Goal: Transaction & Acquisition: Purchase product/service

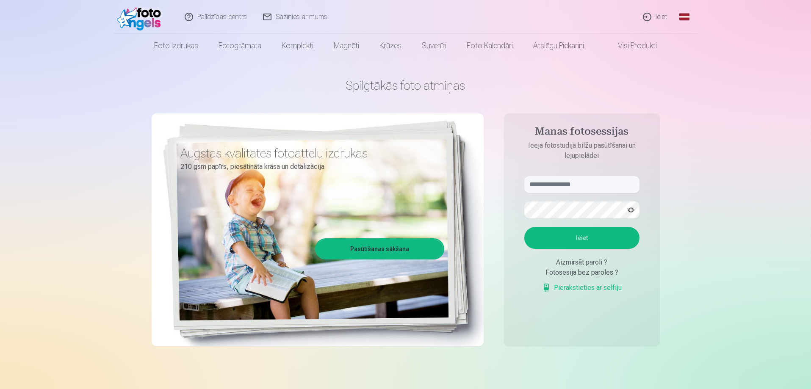
click at [660, 17] on link "Ieiet" at bounding box center [655, 17] width 41 height 34
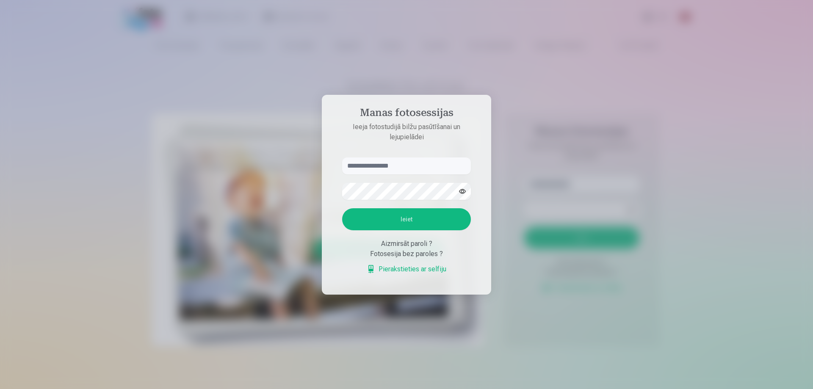
click at [418, 164] on input "text" at bounding box center [406, 166] width 129 height 17
type input "**********"
click at [435, 210] on button "Ieiet" at bounding box center [406, 219] width 129 height 22
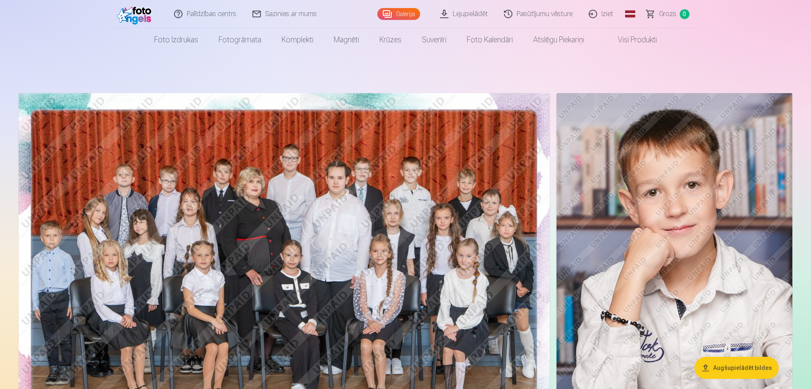
scroll to position [85, 0]
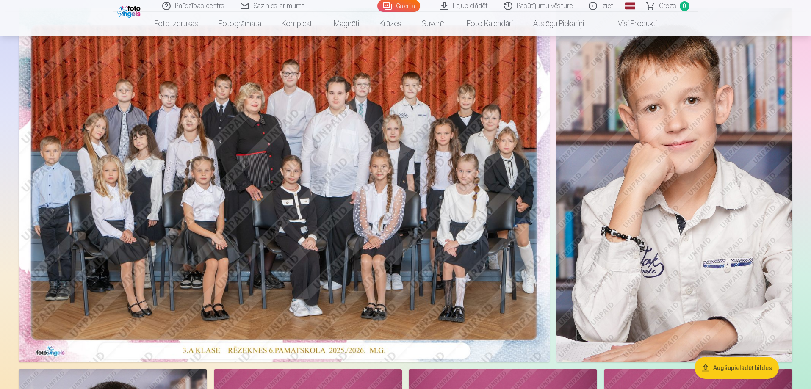
click at [297, 245] on img at bounding box center [284, 185] width 531 height 354
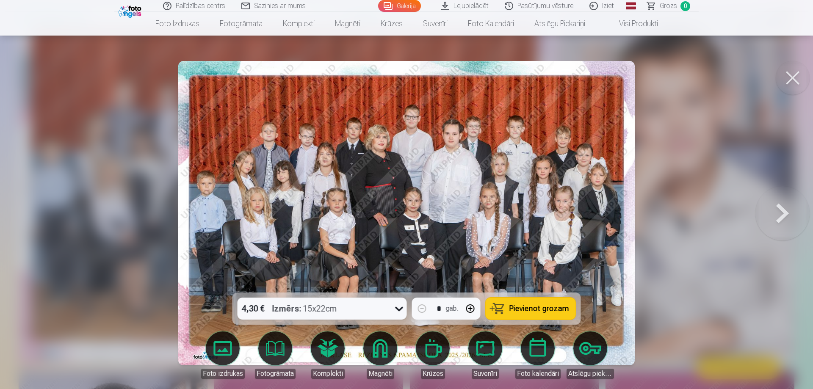
click at [793, 209] on button at bounding box center [783, 213] width 54 height 142
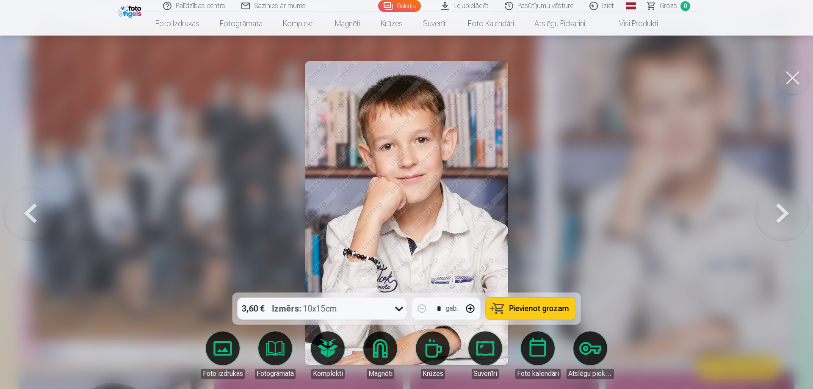
click at [793, 209] on button at bounding box center [783, 213] width 54 height 142
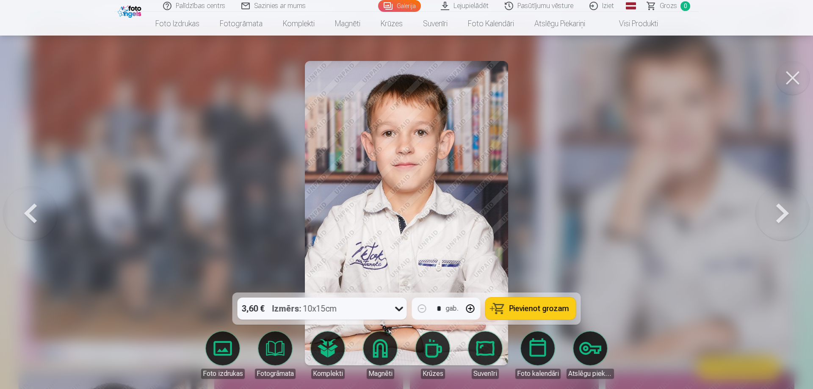
click at [793, 209] on button at bounding box center [783, 213] width 54 height 142
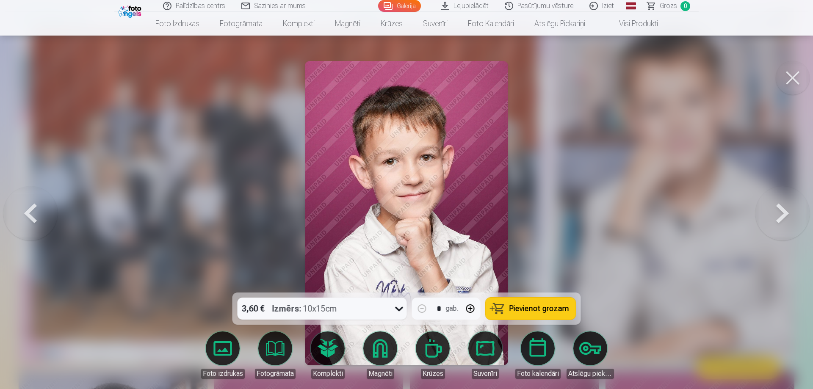
click at [793, 209] on button at bounding box center [783, 213] width 54 height 142
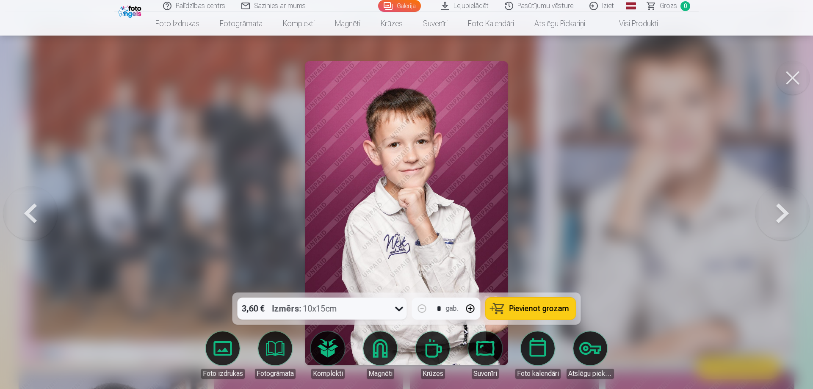
click at [793, 209] on button at bounding box center [783, 213] width 54 height 142
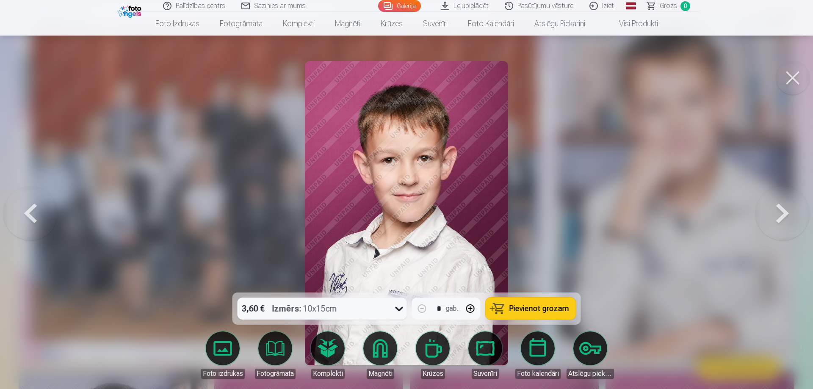
click at [793, 209] on button at bounding box center [783, 213] width 54 height 142
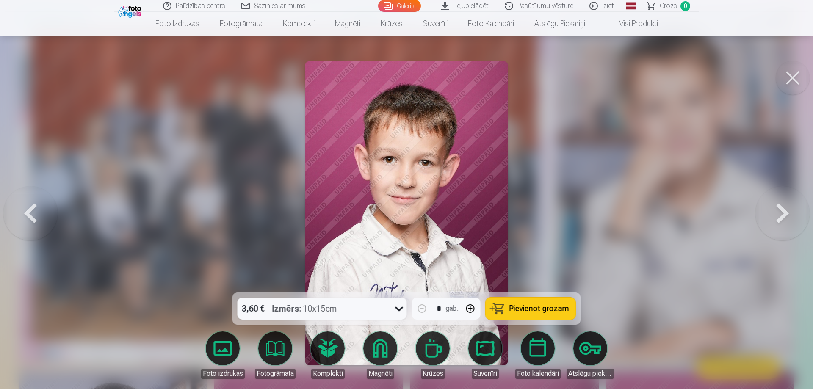
click at [793, 209] on button at bounding box center [783, 213] width 54 height 142
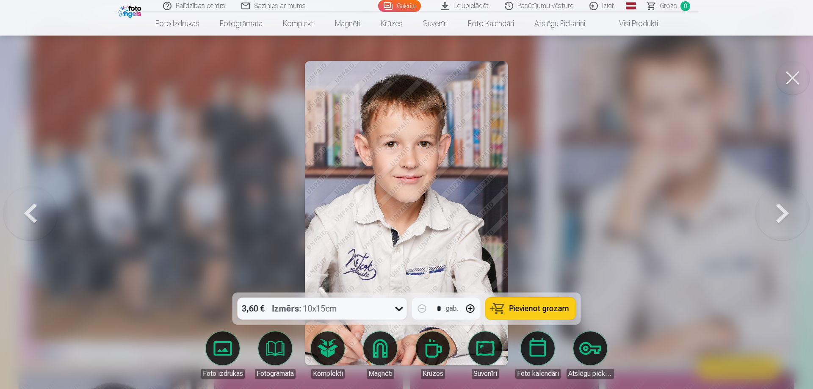
click at [793, 209] on button at bounding box center [783, 213] width 54 height 142
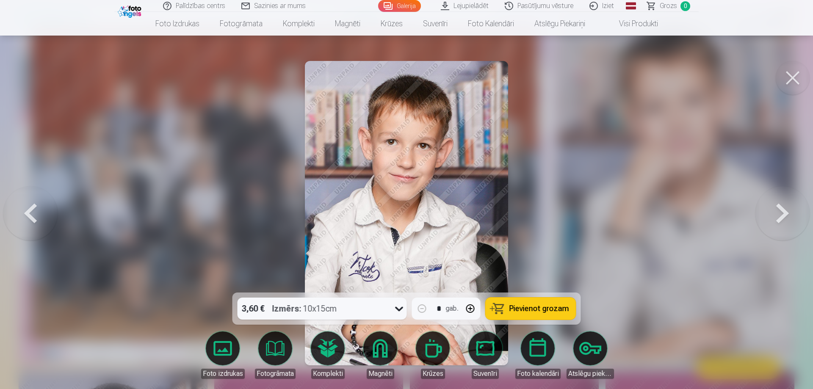
click at [793, 209] on button at bounding box center [783, 213] width 54 height 142
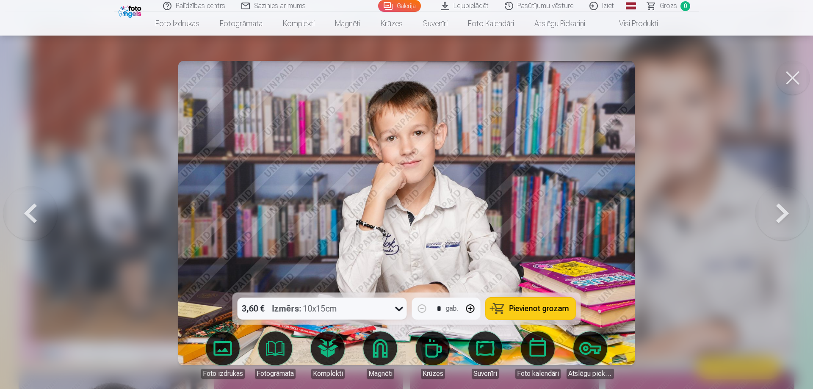
click at [793, 209] on button at bounding box center [783, 213] width 54 height 142
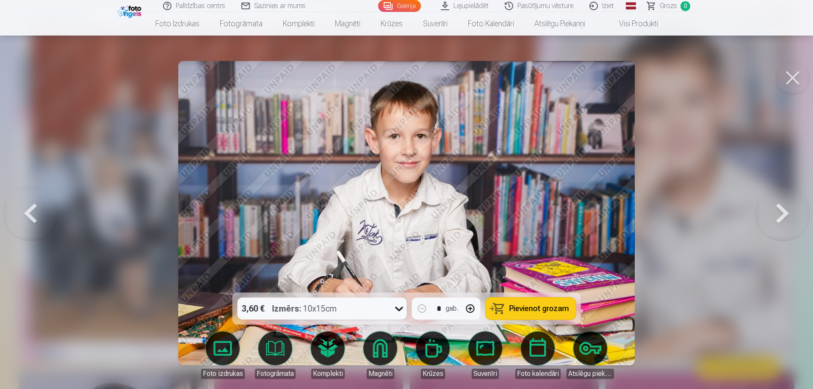
click at [793, 209] on button at bounding box center [783, 213] width 54 height 142
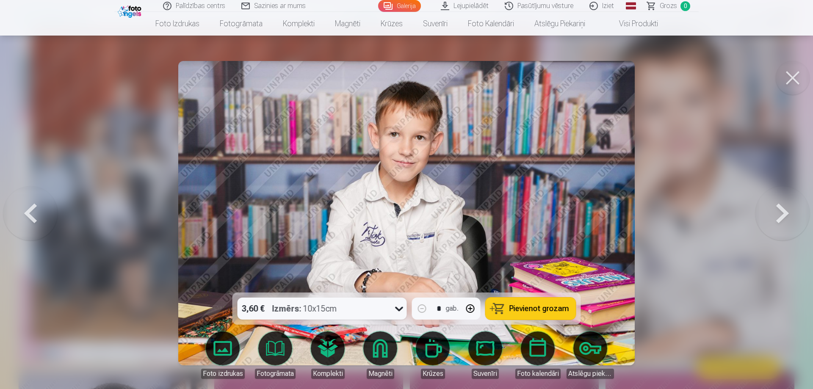
click at [793, 209] on button at bounding box center [783, 213] width 54 height 142
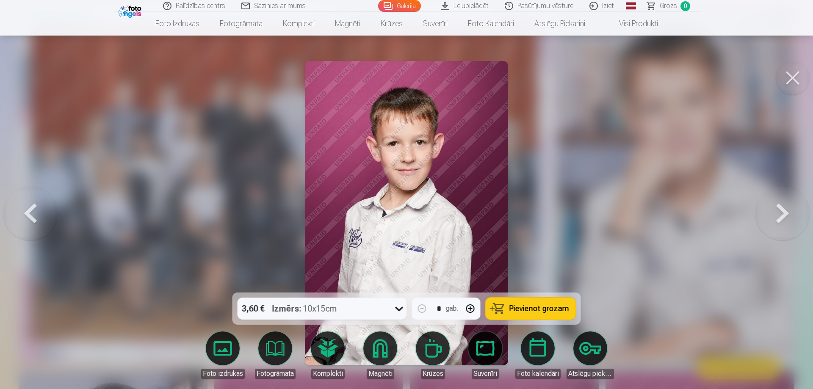
click at [793, 209] on button at bounding box center [783, 213] width 54 height 142
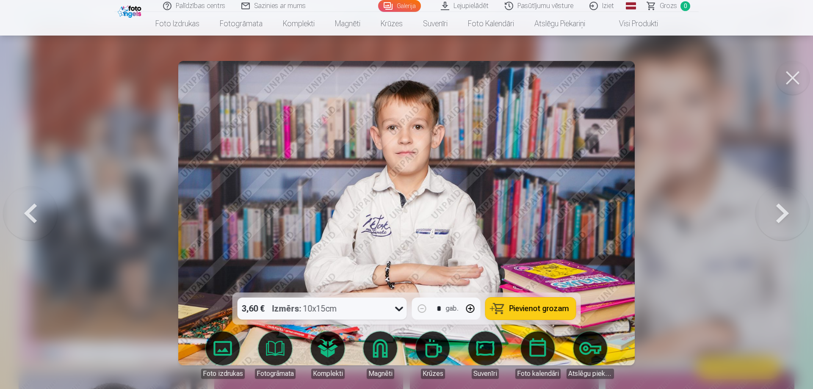
click at [793, 209] on button at bounding box center [783, 213] width 54 height 142
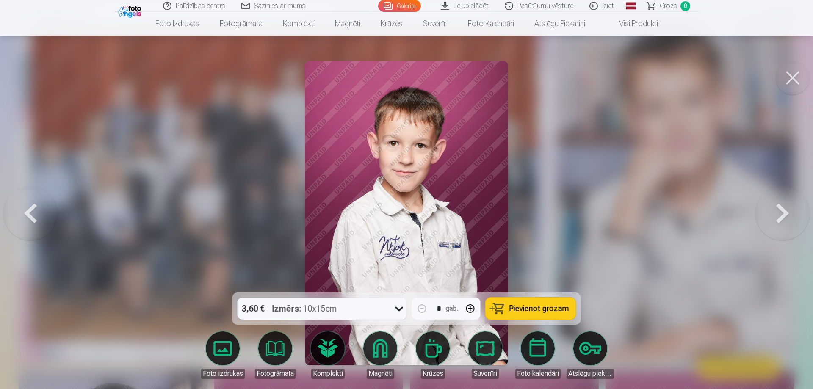
click at [793, 209] on button at bounding box center [783, 213] width 54 height 142
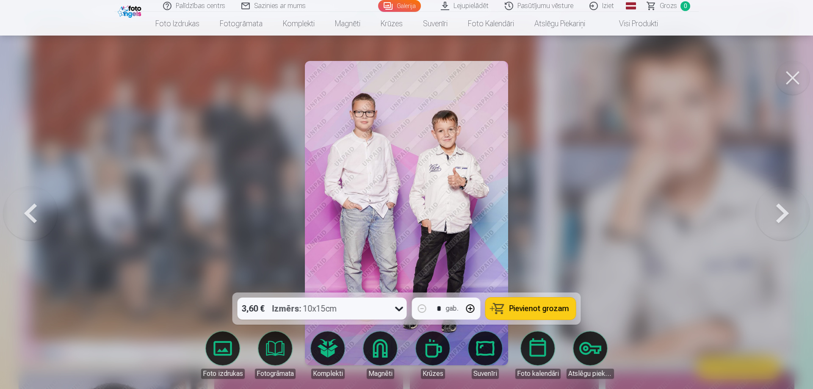
click at [793, 209] on button at bounding box center [783, 213] width 54 height 142
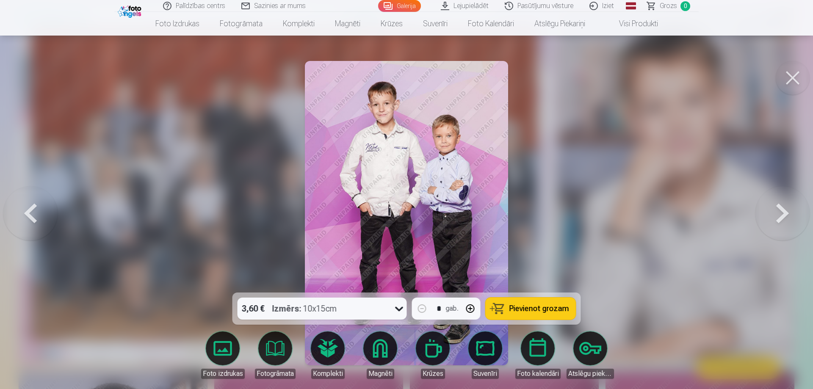
click at [793, 209] on button at bounding box center [783, 213] width 54 height 142
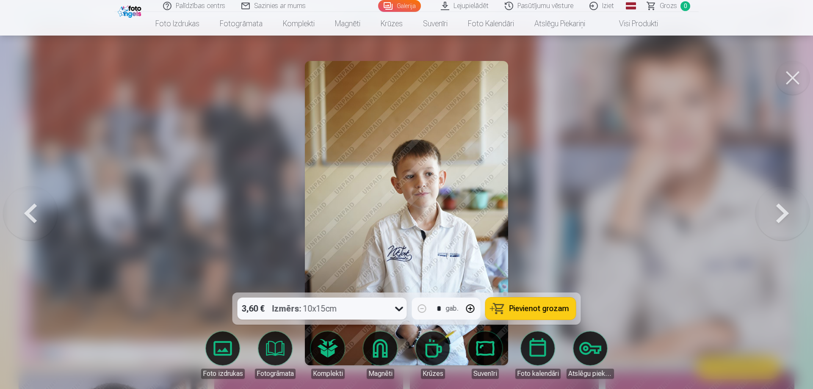
click at [793, 209] on button at bounding box center [783, 213] width 54 height 142
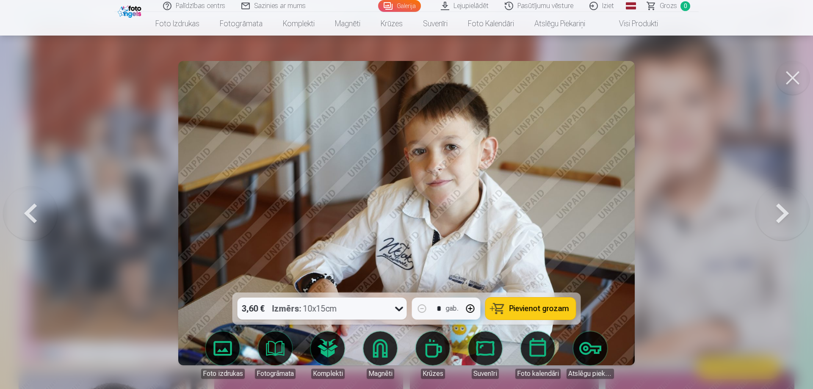
click at [793, 209] on button at bounding box center [783, 213] width 54 height 142
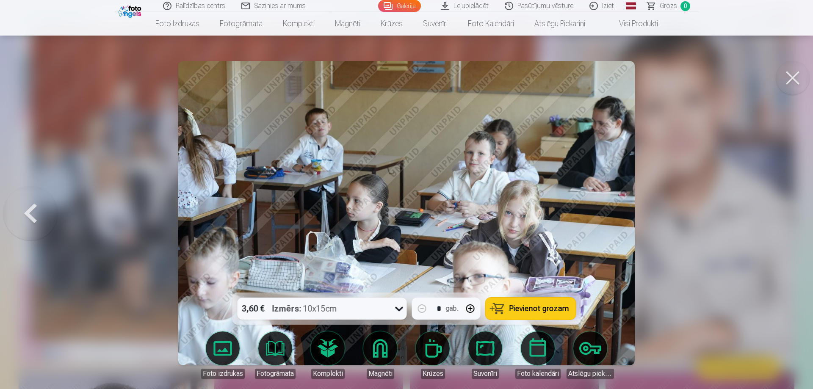
click at [793, 209] on div at bounding box center [406, 194] width 813 height 389
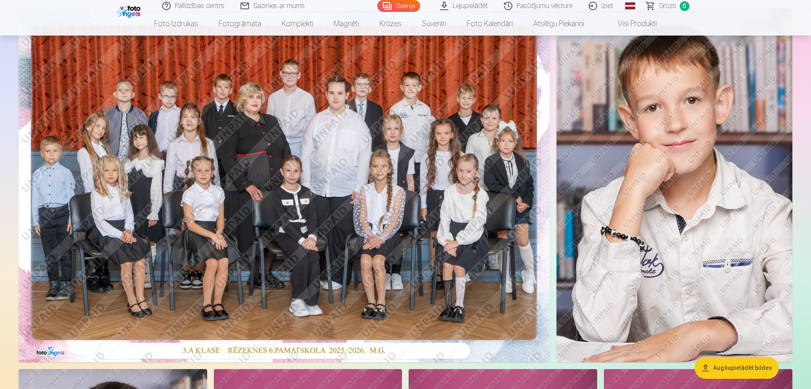
click at [305, 163] on img at bounding box center [284, 185] width 531 height 354
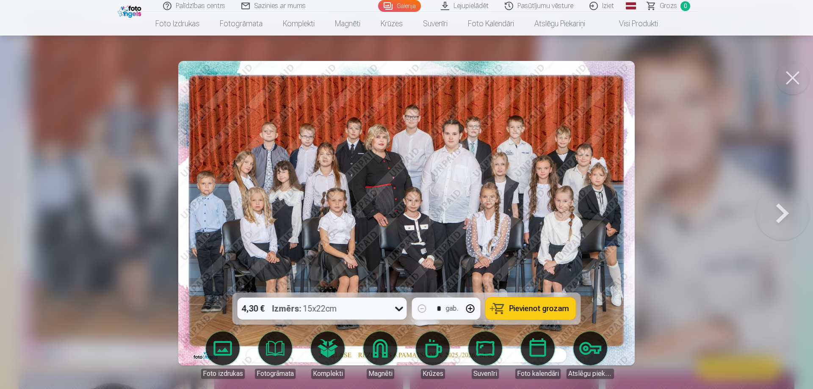
click at [769, 200] on button at bounding box center [783, 213] width 54 height 142
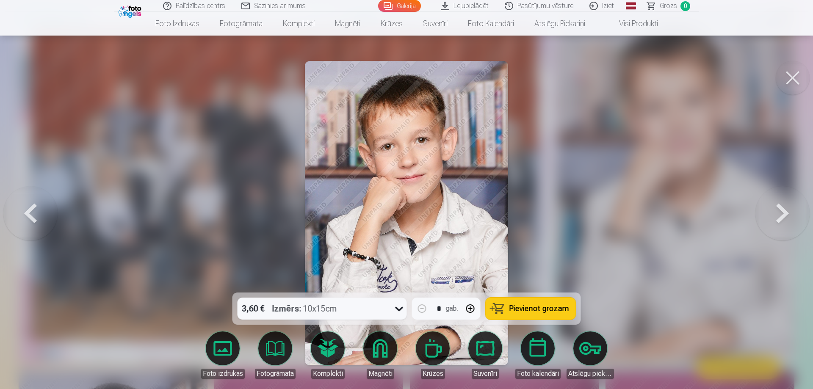
click at [769, 200] on button at bounding box center [783, 213] width 54 height 142
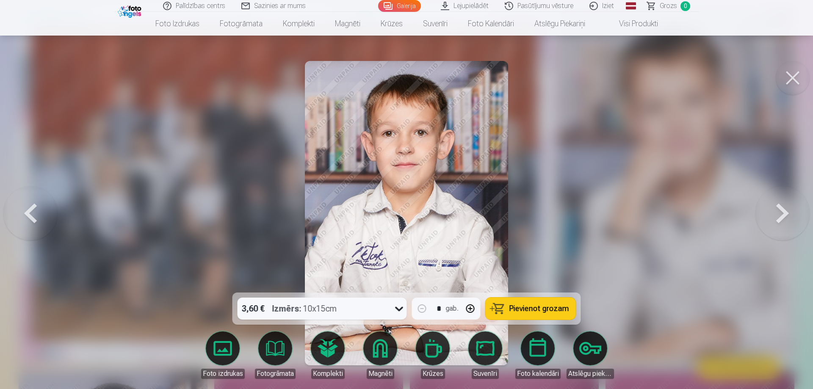
click at [769, 200] on button at bounding box center [783, 213] width 54 height 142
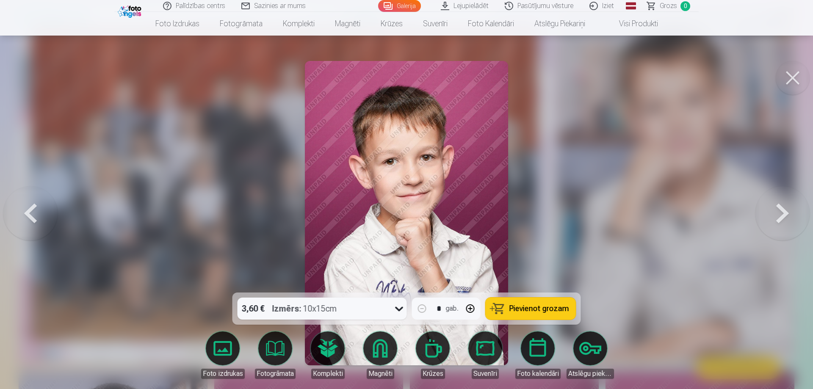
click at [769, 200] on button at bounding box center [783, 213] width 54 height 142
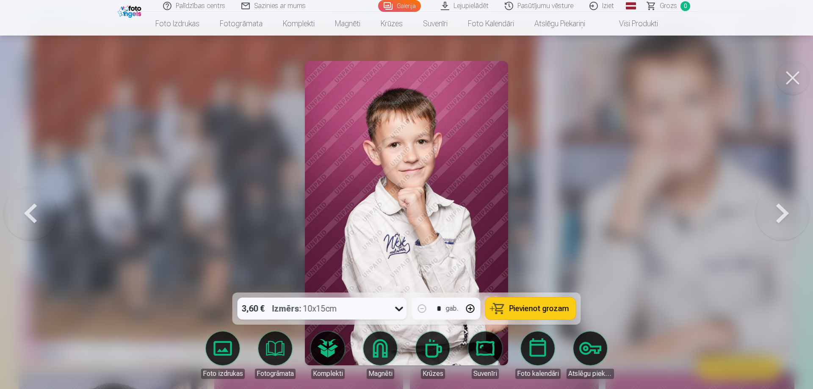
click at [769, 200] on button at bounding box center [783, 213] width 54 height 142
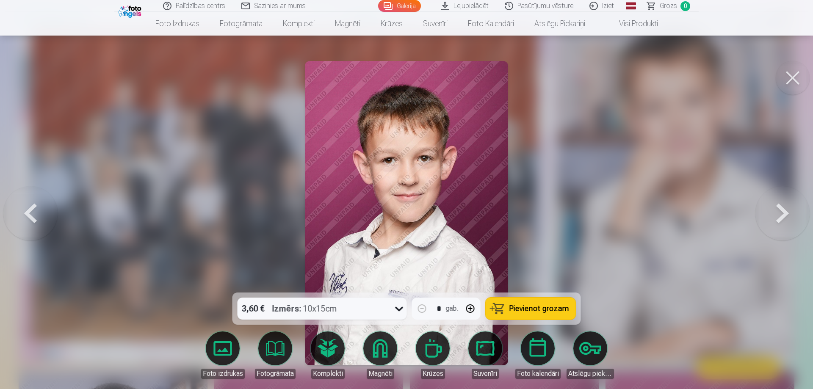
click at [769, 200] on button at bounding box center [783, 213] width 54 height 142
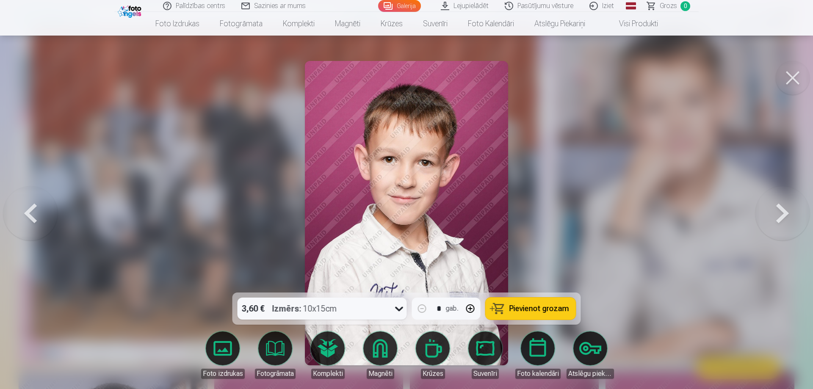
click at [769, 200] on button at bounding box center [783, 213] width 54 height 142
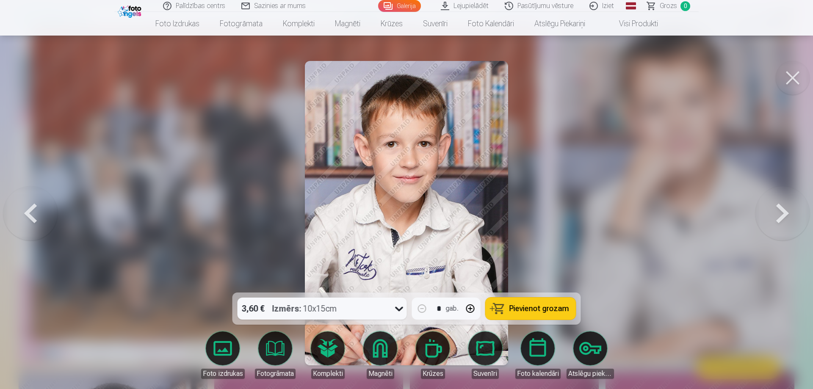
click at [769, 200] on button at bounding box center [783, 213] width 54 height 142
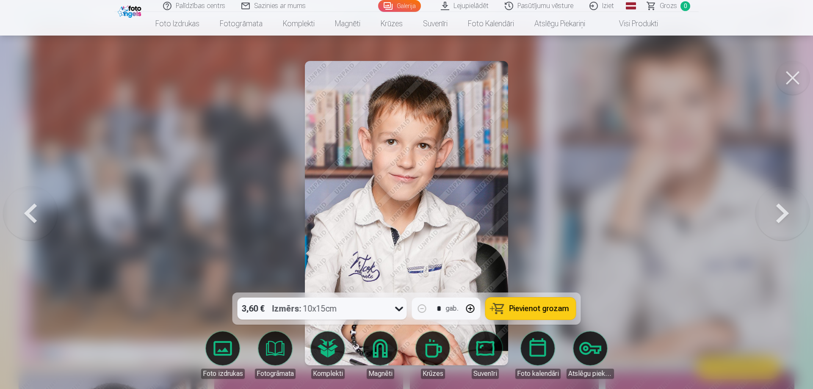
click at [769, 200] on button at bounding box center [783, 213] width 54 height 142
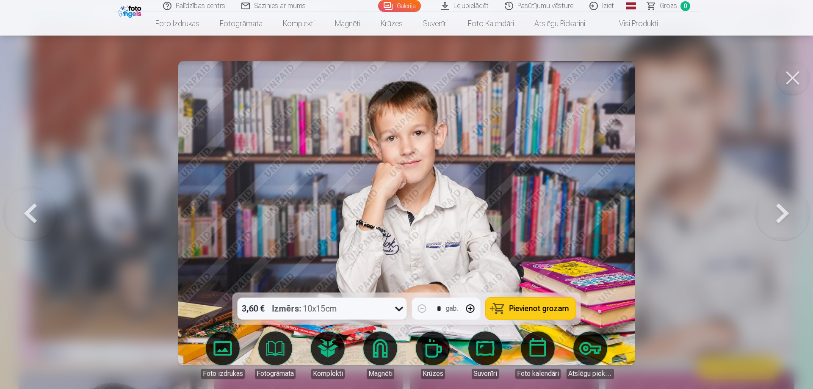
click at [769, 200] on button at bounding box center [783, 213] width 54 height 142
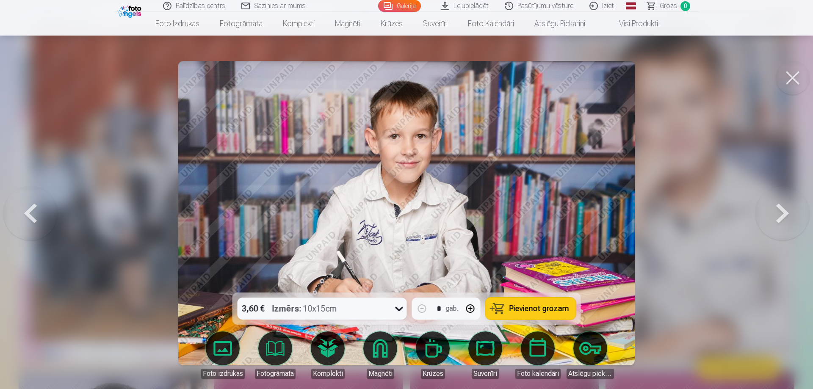
click at [769, 200] on button at bounding box center [783, 213] width 54 height 142
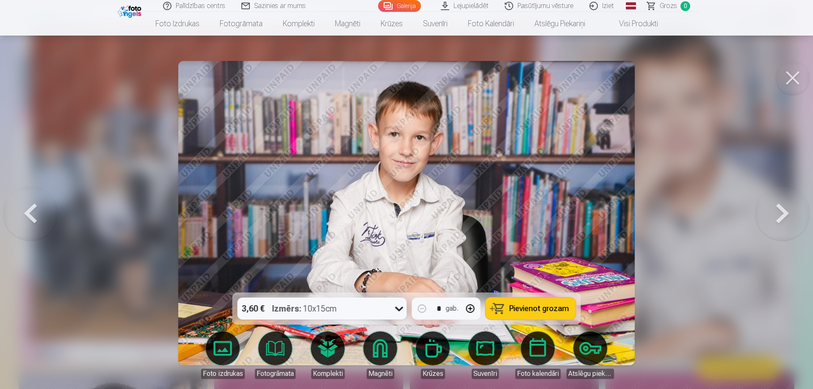
click at [769, 200] on button at bounding box center [783, 213] width 54 height 142
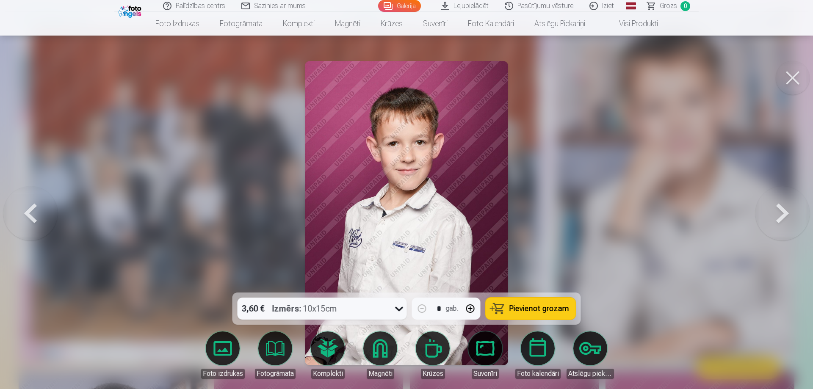
click at [769, 200] on button at bounding box center [783, 213] width 54 height 142
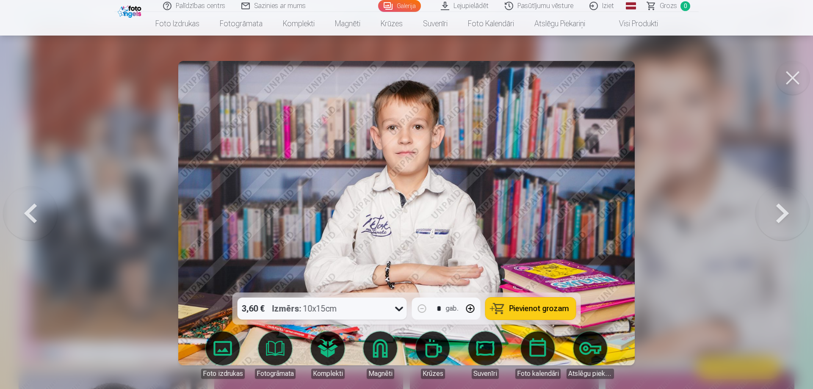
click at [769, 200] on button at bounding box center [783, 213] width 54 height 142
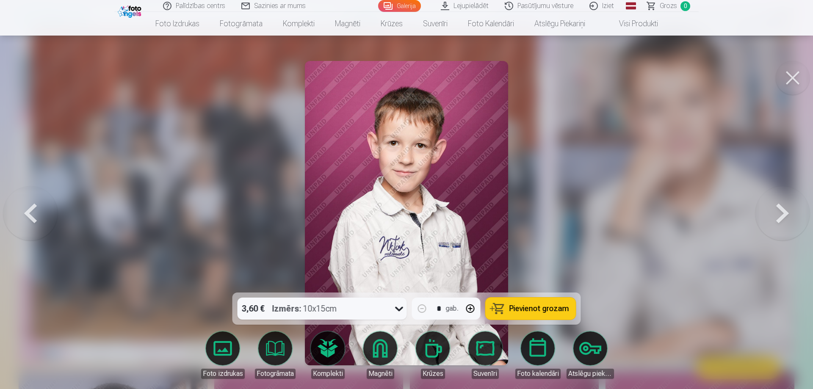
click at [769, 200] on button at bounding box center [783, 213] width 54 height 142
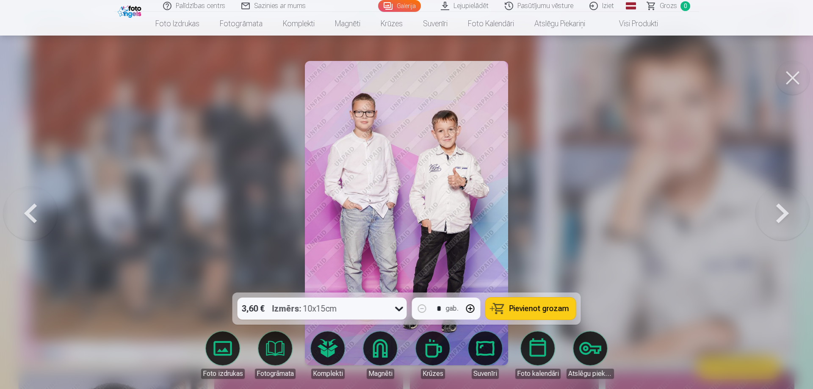
click at [761, 214] on button at bounding box center [783, 213] width 54 height 142
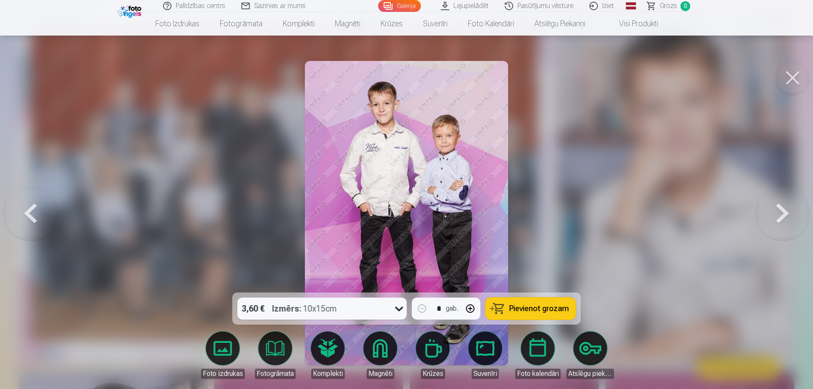
click at [759, 212] on button at bounding box center [783, 213] width 54 height 142
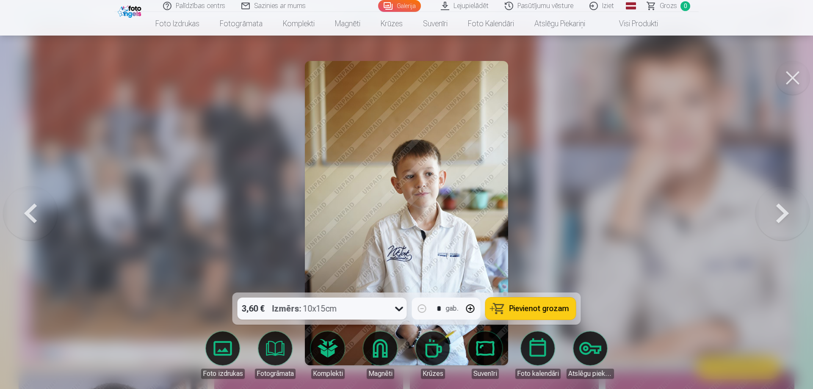
click at [759, 212] on button at bounding box center [783, 213] width 54 height 142
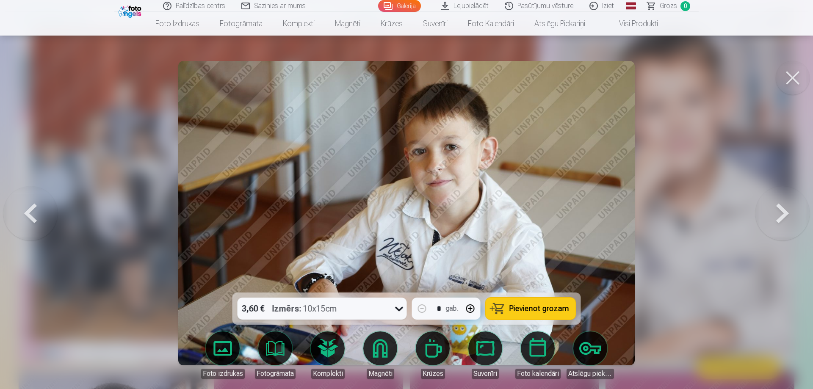
click at [504, 210] on img at bounding box center [406, 213] width 457 height 305
click at [549, 311] on span "Pievienot grozam" at bounding box center [540, 309] width 60 height 8
click at [777, 221] on button at bounding box center [783, 213] width 54 height 142
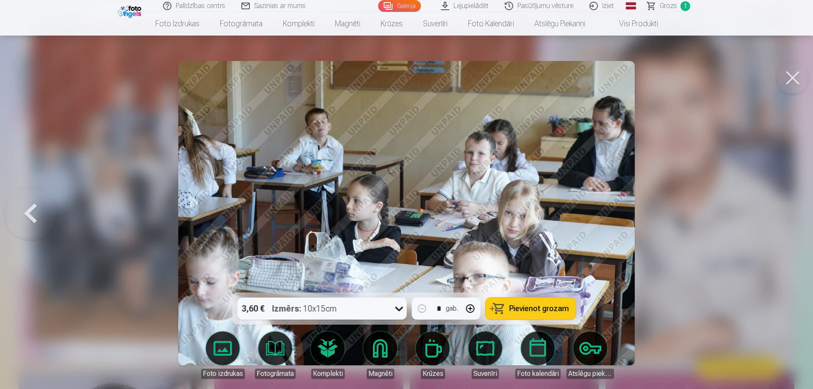
click at [777, 221] on div at bounding box center [406, 194] width 813 height 389
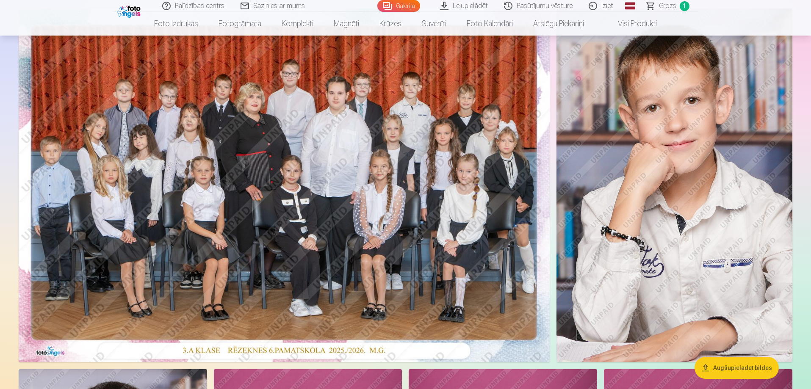
click at [264, 177] on img at bounding box center [284, 185] width 531 height 354
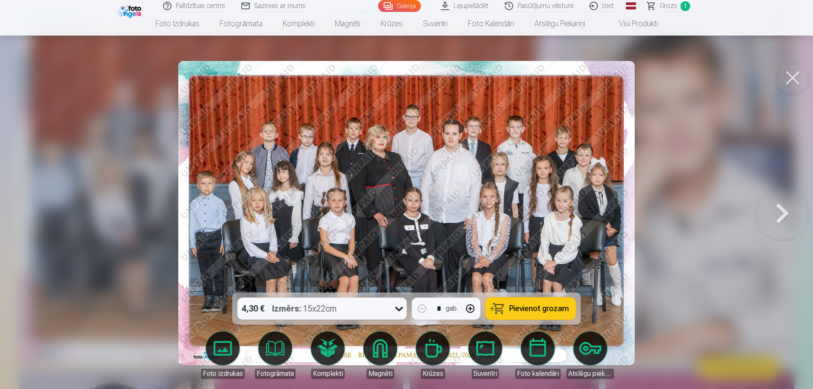
click at [516, 305] on span "Pievienot grozam" at bounding box center [540, 309] width 60 height 8
click at [775, 207] on button at bounding box center [783, 213] width 54 height 142
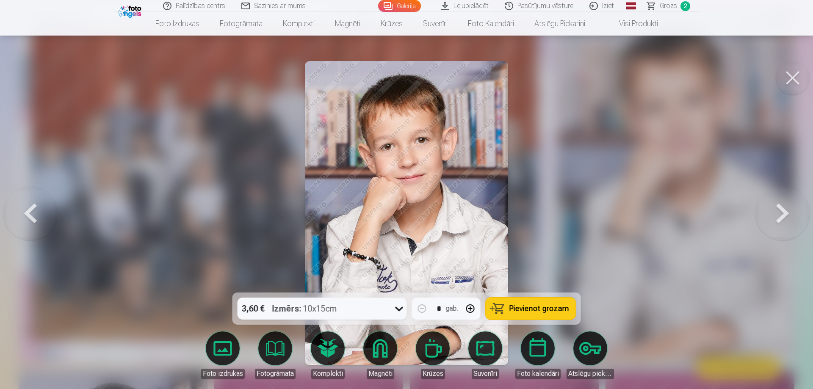
click at [775, 207] on button at bounding box center [783, 213] width 54 height 142
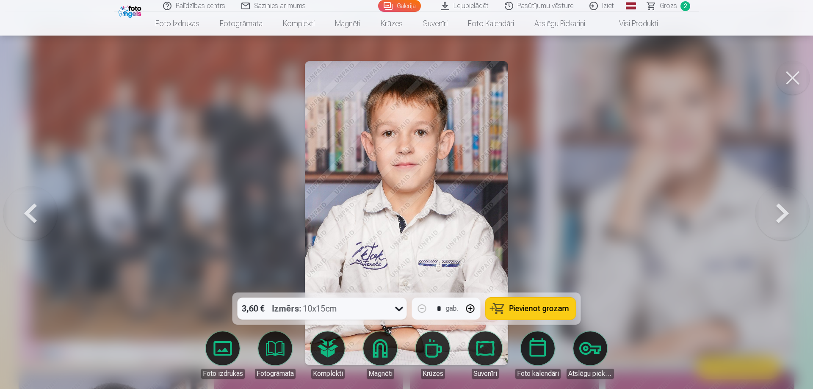
click at [36, 216] on button at bounding box center [30, 213] width 54 height 142
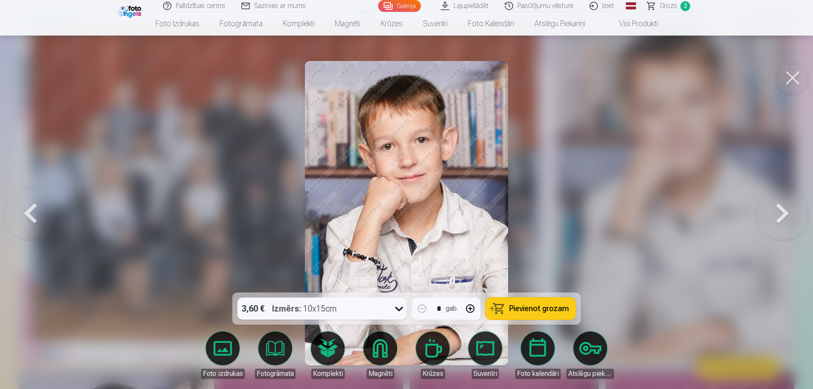
click at [783, 203] on button at bounding box center [783, 213] width 54 height 142
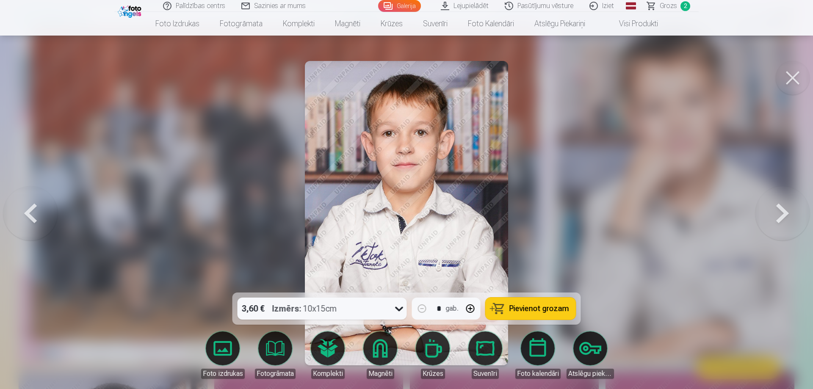
click at [783, 203] on button at bounding box center [783, 213] width 54 height 142
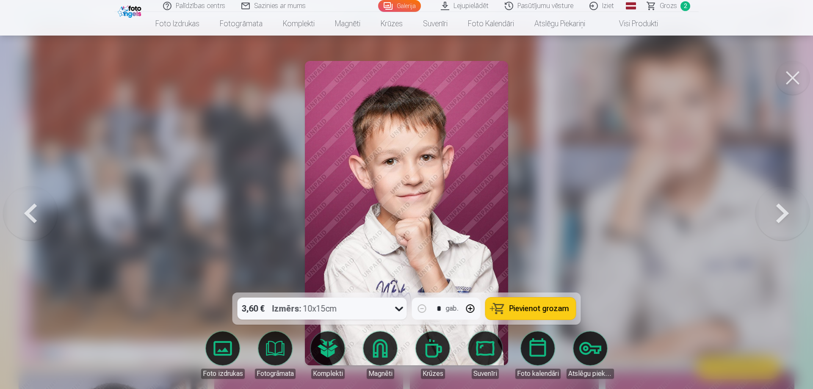
click at [783, 203] on button at bounding box center [783, 213] width 54 height 142
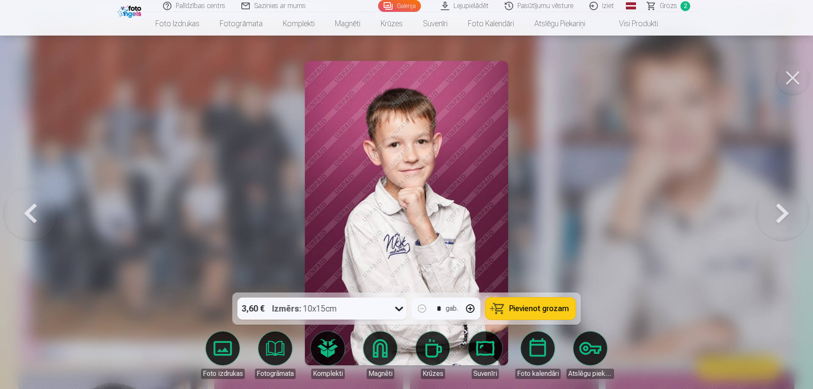
click at [783, 203] on button at bounding box center [783, 213] width 54 height 142
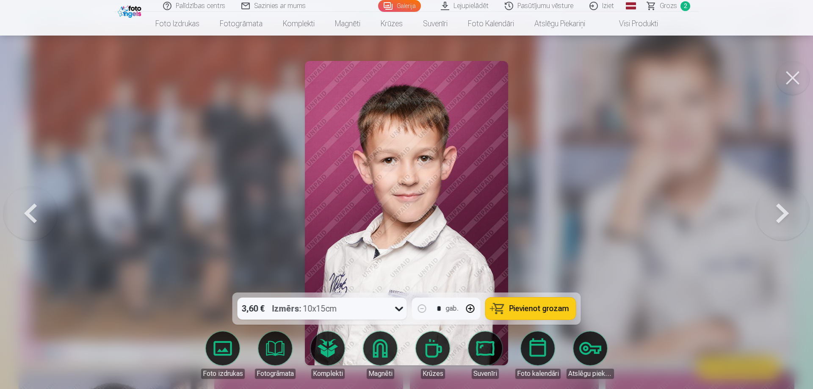
click at [783, 203] on button at bounding box center [783, 213] width 54 height 142
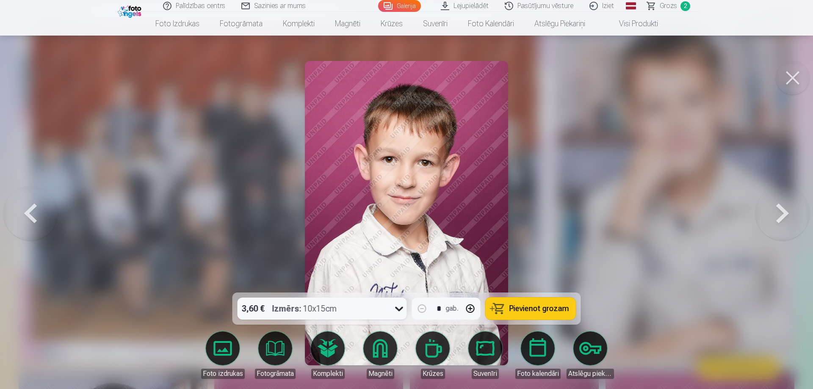
click at [40, 206] on button at bounding box center [30, 213] width 54 height 142
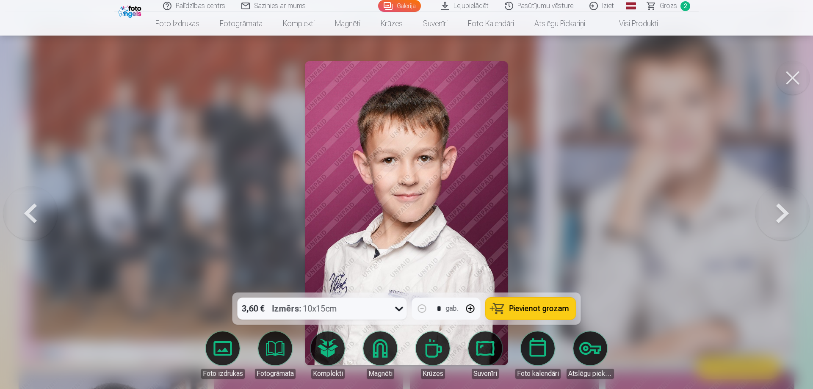
click at [775, 211] on button at bounding box center [783, 213] width 54 height 142
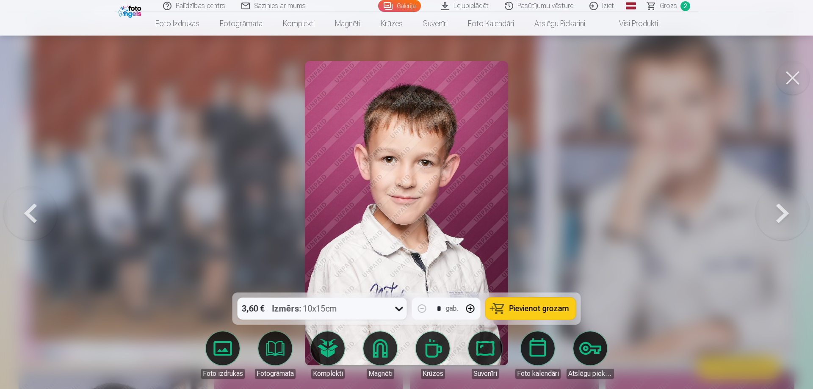
click at [28, 215] on button at bounding box center [30, 213] width 54 height 142
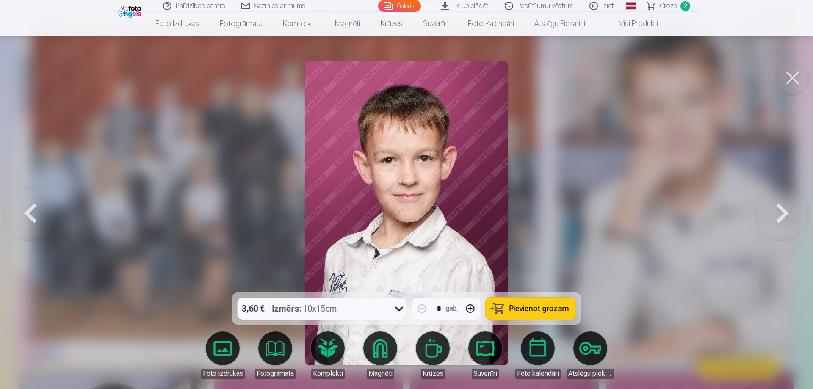
click at [771, 198] on button at bounding box center [783, 213] width 54 height 142
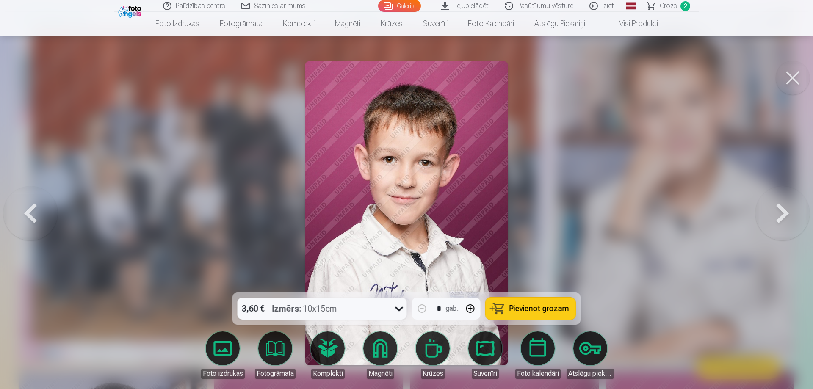
click at [771, 198] on button at bounding box center [783, 213] width 54 height 142
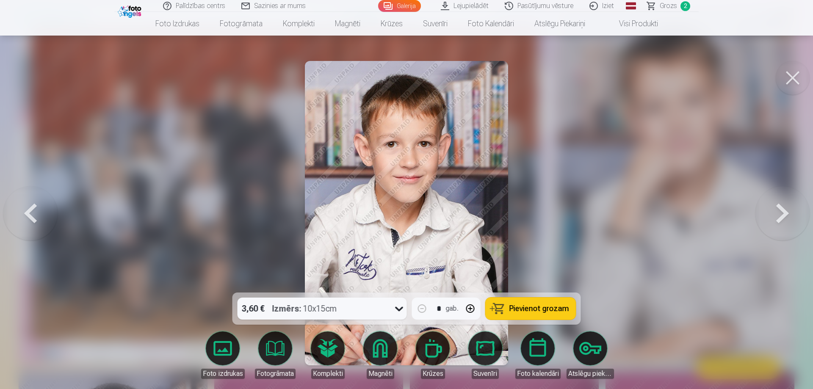
click at [26, 216] on button at bounding box center [30, 213] width 54 height 142
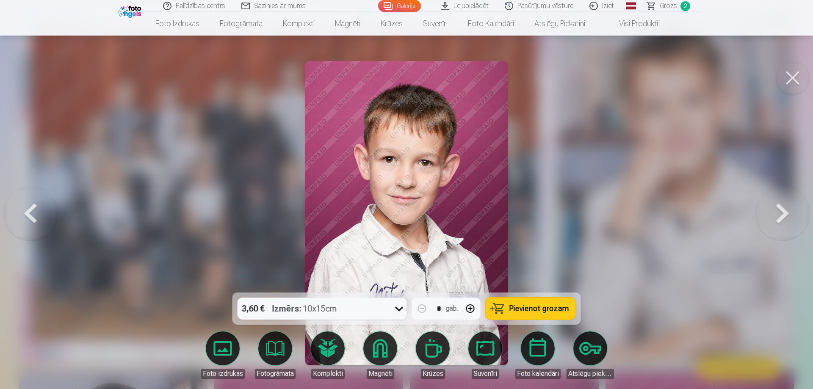
click at [26, 216] on button at bounding box center [30, 213] width 54 height 142
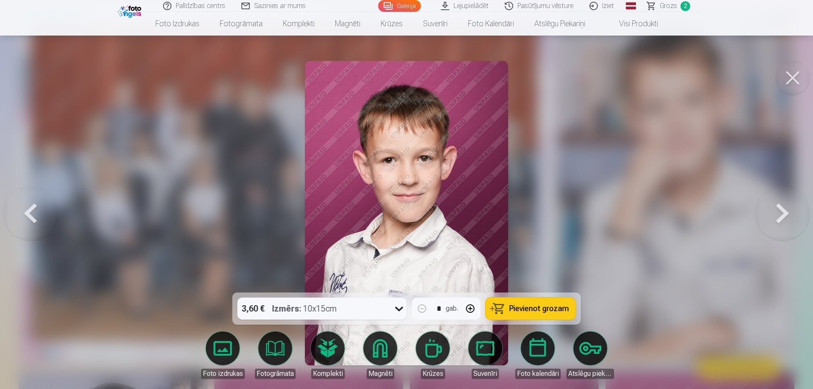
click at [780, 212] on button at bounding box center [783, 213] width 54 height 142
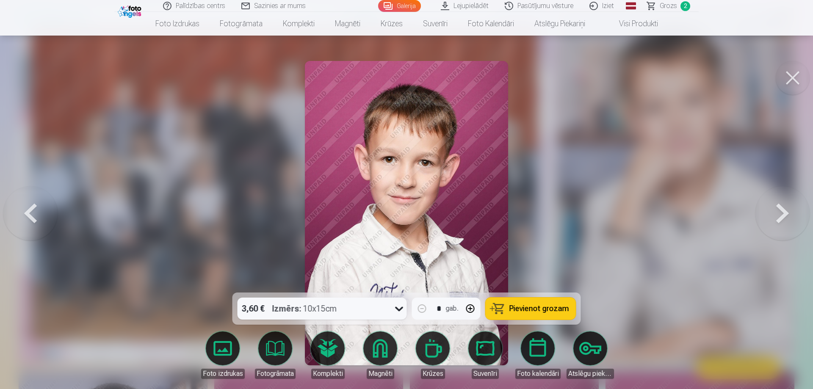
click at [32, 217] on button at bounding box center [30, 213] width 54 height 142
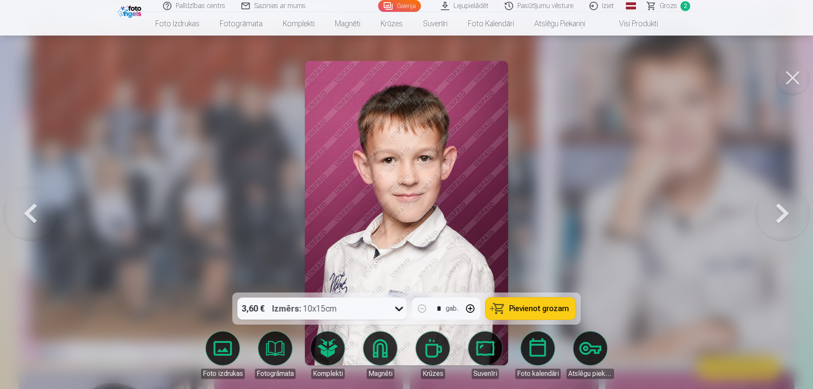
click at [796, 206] on button at bounding box center [783, 213] width 54 height 142
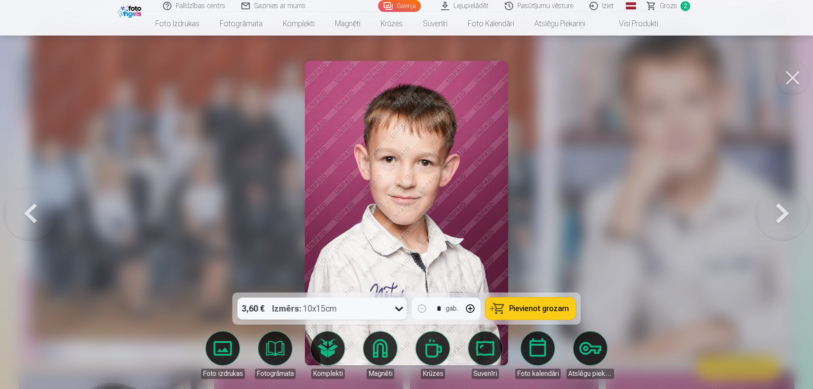
click at [42, 211] on button at bounding box center [30, 213] width 54 height 142
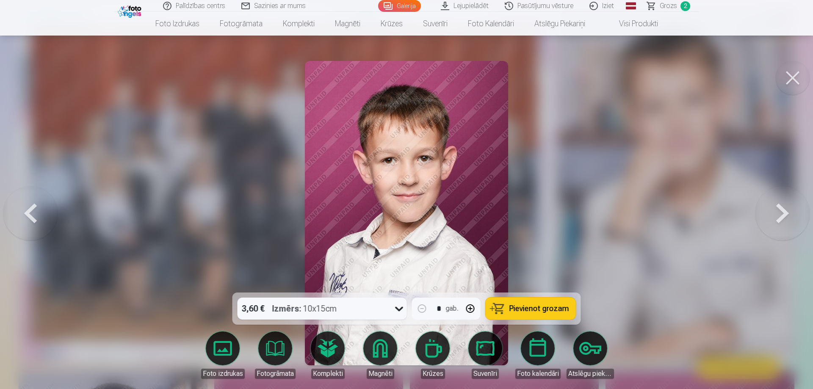
click at [766, 212] on button at bounding box center [783, 213] width 54 height 142
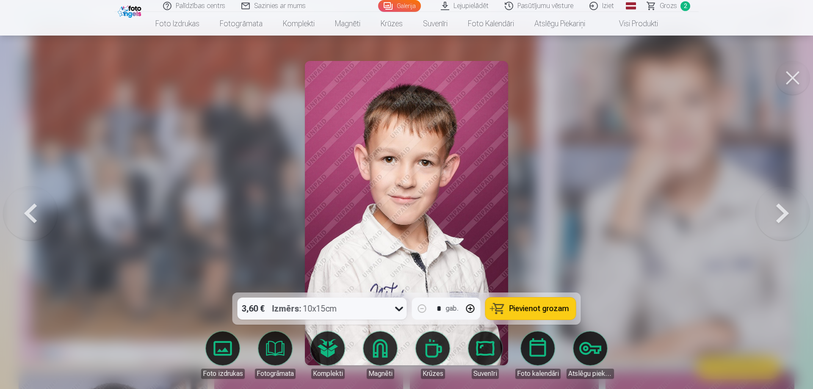
click at [39, 214] on button at bounding box center [30, 213] width 54 height 142
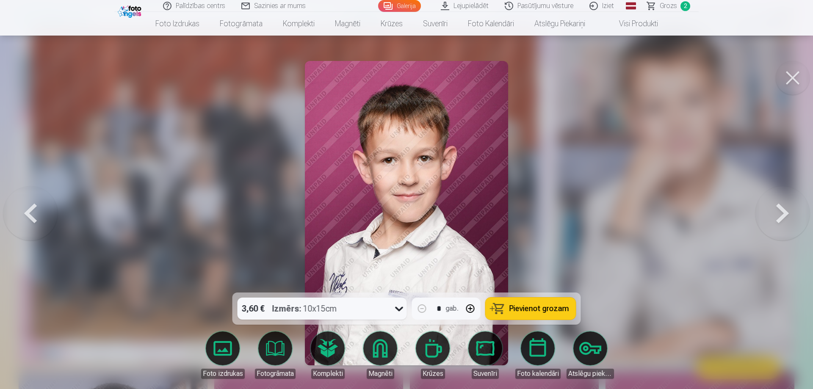
click at [779, 215] on button at bounding box center [783, 213] width 54 height 142
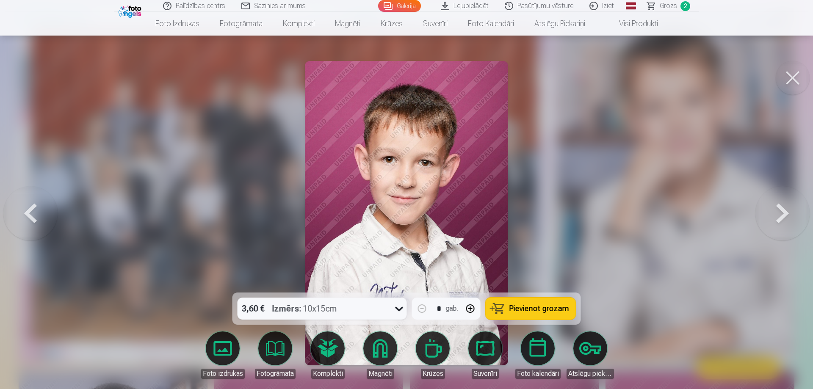
click at [529, 306] on span "Pievienot grozam" at bounding box center [540, 309] width 60 height 8
click at [758, 220] on button at bounding box center [783, 213] width 54 height 142
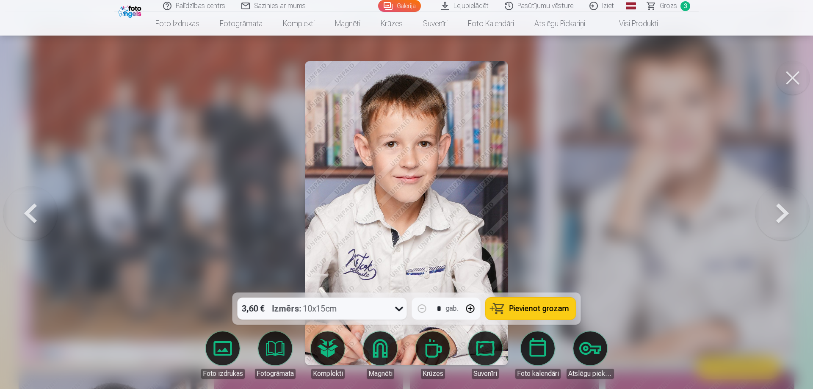
click at [757, 220] on button at bounding box center [783, 213] width 54 height 142
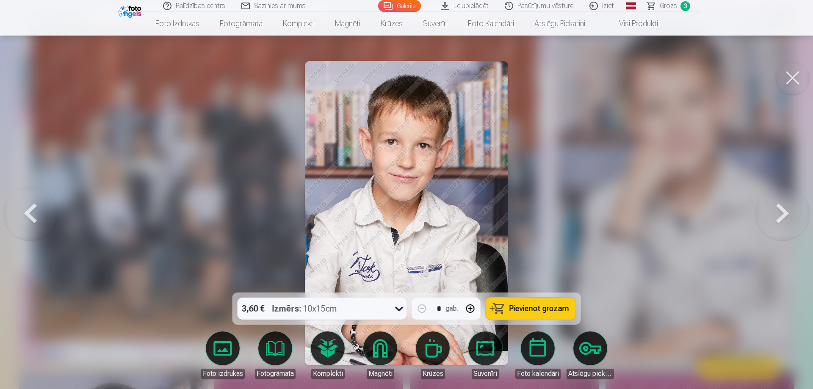
click at [757, 220] on button at bounding box center [783, 213] width 54 height 142
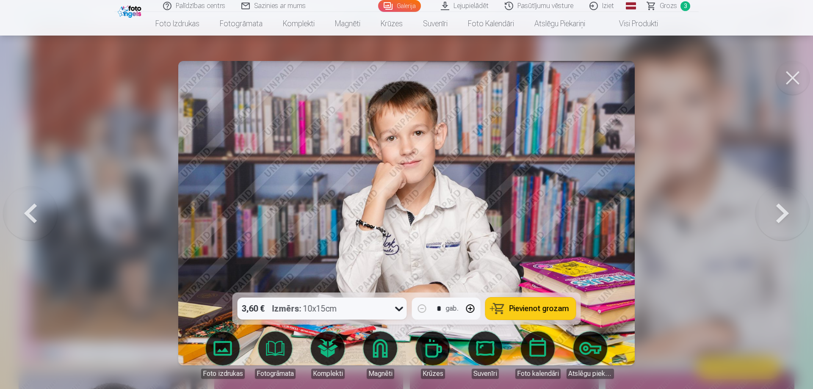
click at [757, 220] on button at bounding box center [783, 213] width 54 height 142
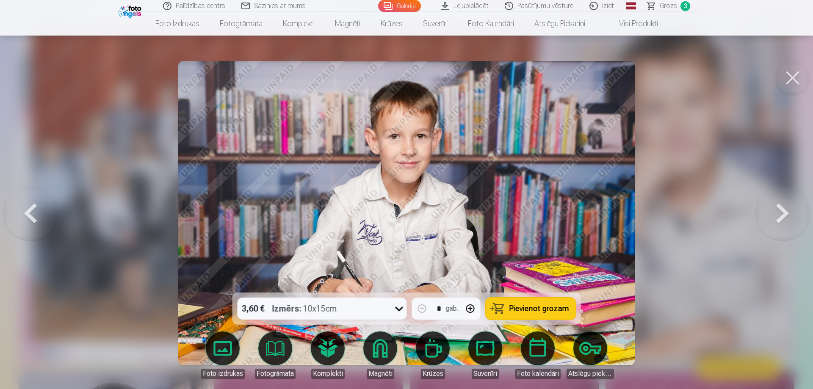
click at [757, 220] on button at bounding box center [783, 213] width 54 height 142
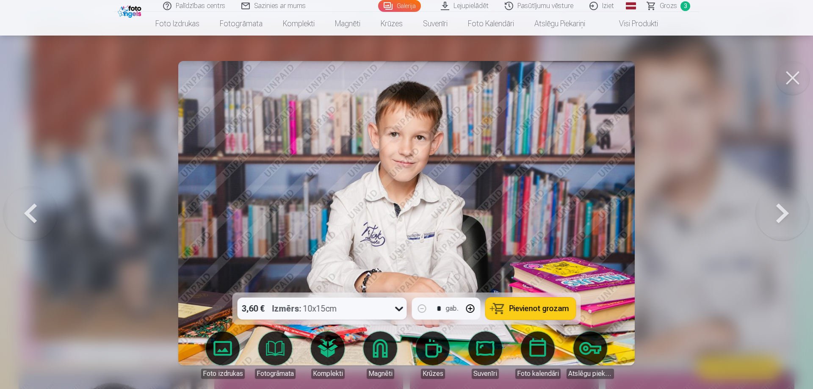
click at [757, 220] on button at bounding box center [783, 213] width 54 height 142
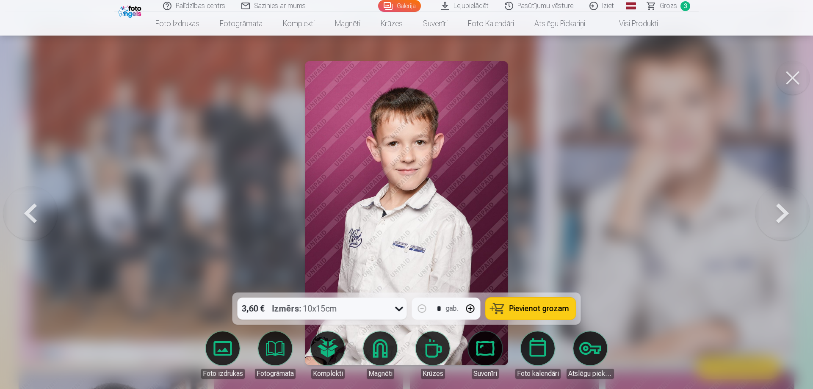
click at [757, 220] on button at bounding box center [783, 213] width 54 height 142
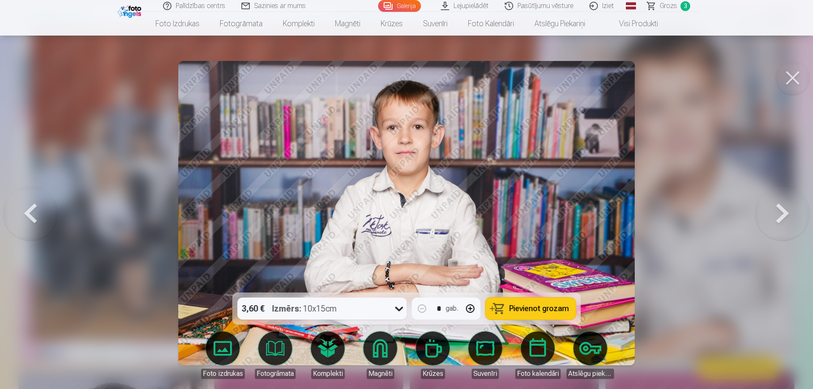
click at [757, 220] on button at bounding box center [783, 213] width 54 height 142
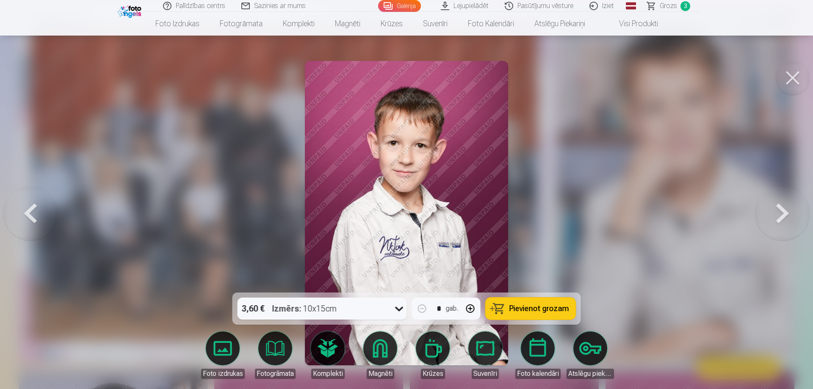
click at [757, 220] on button at bounding box center [783, 213] width 54 height 142
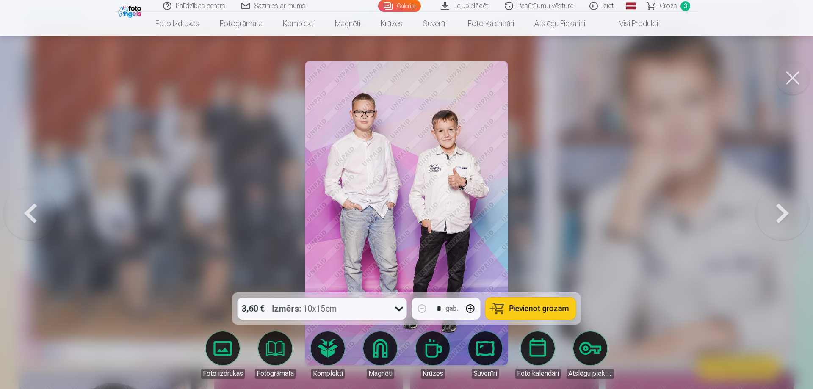
click at [757, 220] on button at bounding box center [783, 213] width 54 height 142
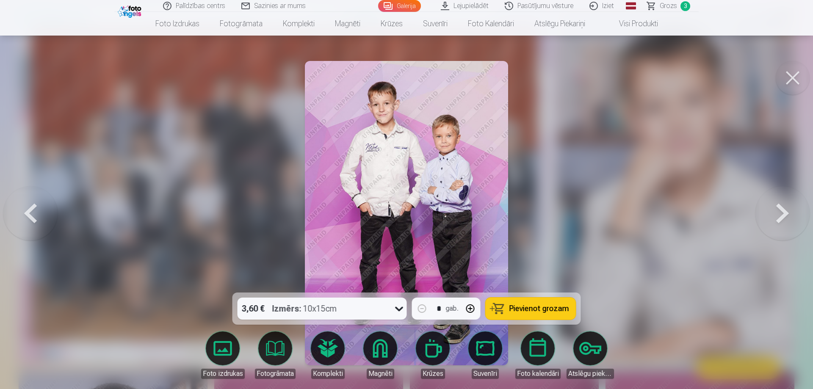
click at [757, 220] on button at bounding box center [783, 213] width 54 height 142
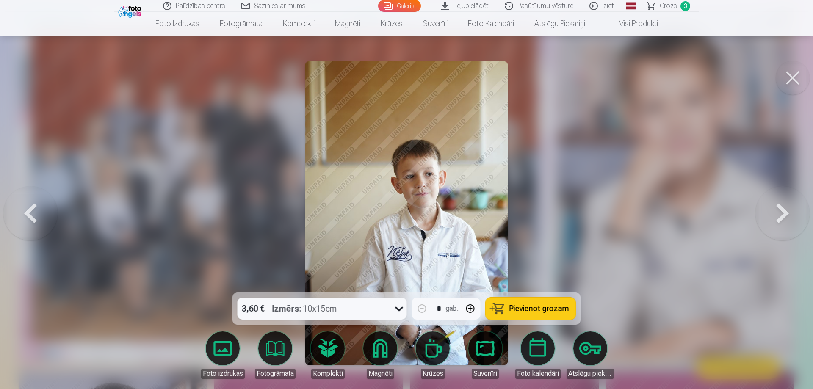
click at [757, 220] on button at bounding box center [783, 213] width 54 height 142
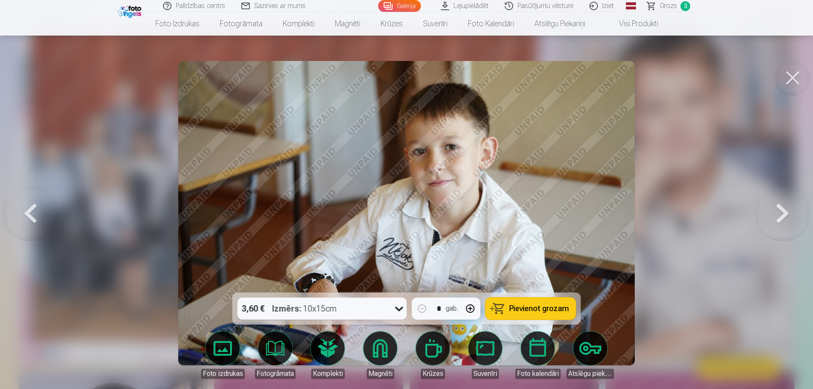
click at [757, 220] on button at bounding box center [783, 213] width 54 height 142
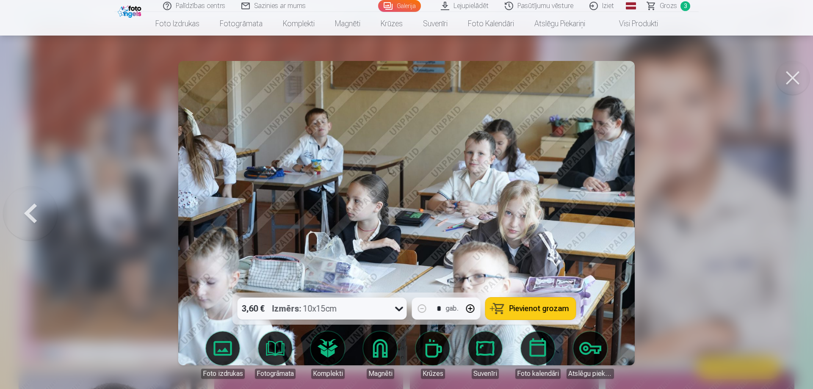
click at [757, 220] on div at bounding box center [406, 194] width 813 height 389
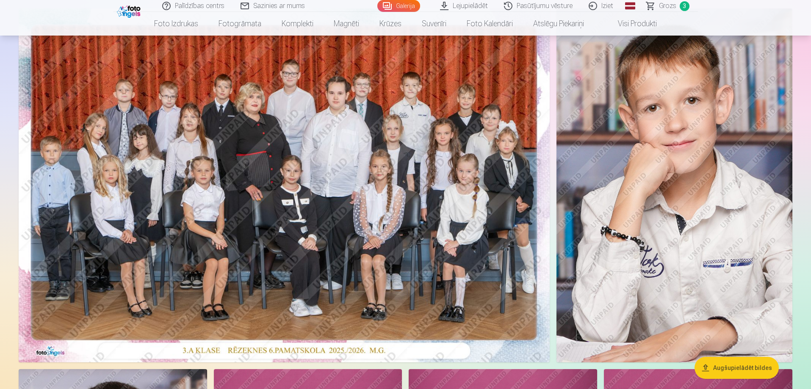
click at [661, 11] on span "Grozs" at bounding box center [667, 6] width 17 height 10
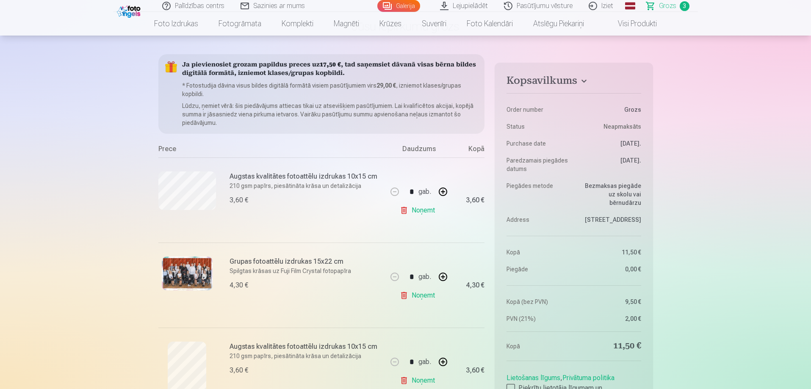
scroll to position [42, 0]
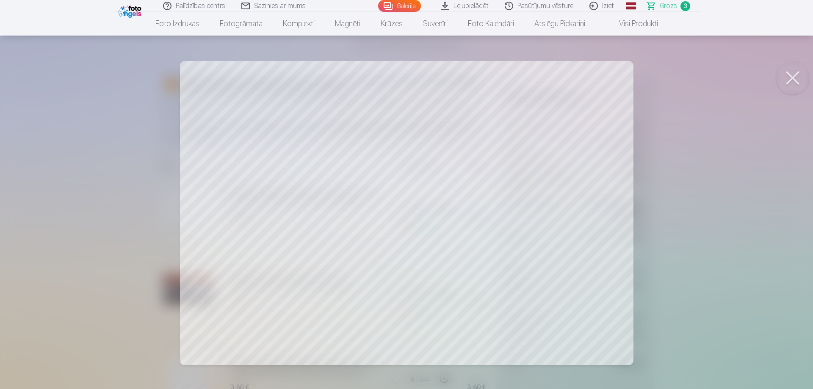
click at [785, 84] on button at bounding box center [793, 78] width 34 height 34
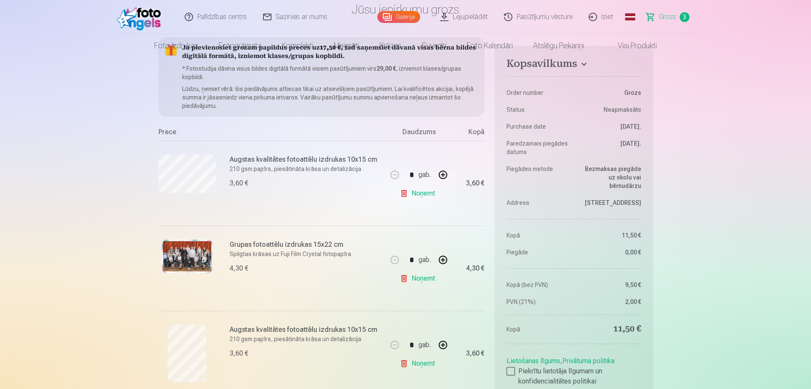
scroll to position [169, 0]
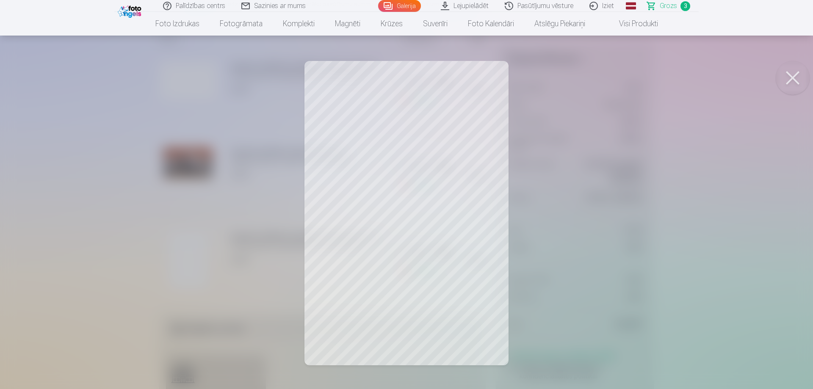
click at [793, 83] on button at bounding box center [793, 78] width 34 height 34
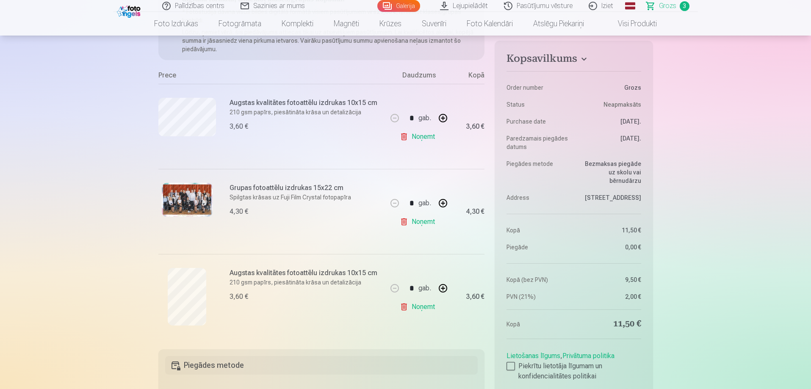
scroll to position [0, 0]
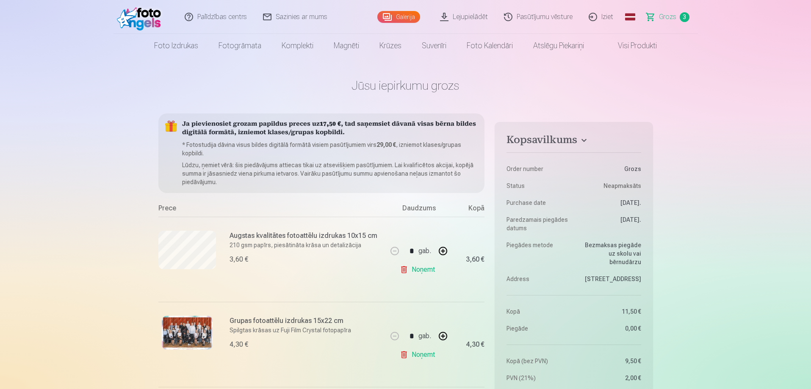
click at [397, 18] on link "Galerija" at bounding box center [398, 17] width 43 height 12
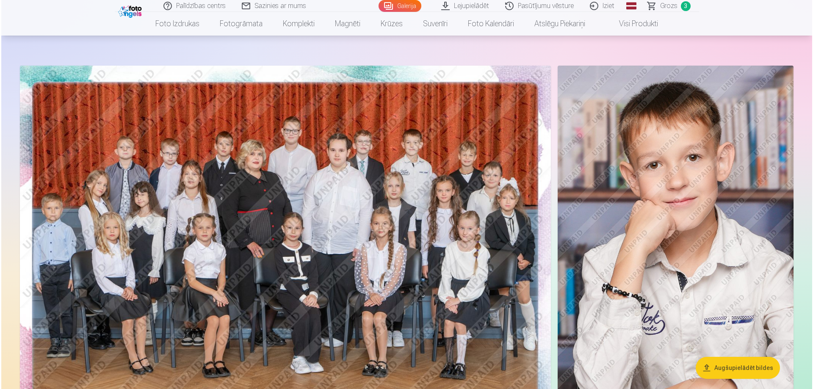
scroll to position [42, 0]
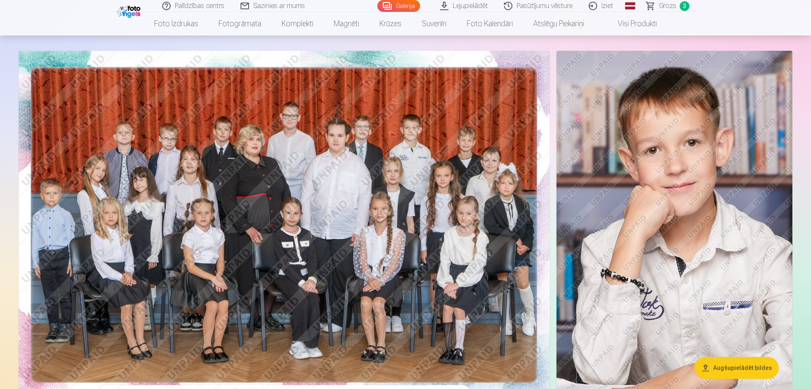
click at [663, 244] on img at bounding box center [675, 228] width 236 height 354
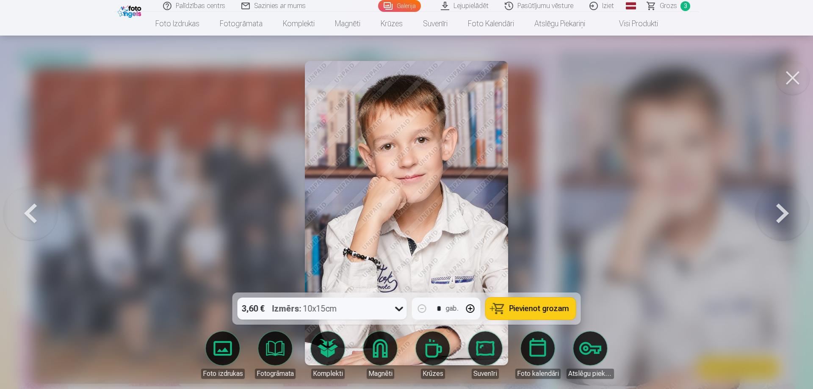
click at [544, 308] on span "Pievienot grozam" at bounding box center [540, 309] width 60 height 8
click at [663, 8] on span "Grozs" at bounding box center [668, 6] width 17 height 10
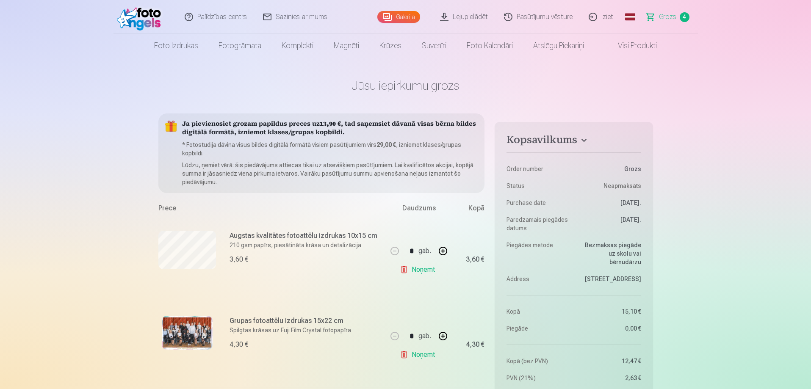
click at [147, 22] on img at bounding box center [141, 16] width 49 height 27
